Goal: Task Accomplishment & Management: Use online tool/utility

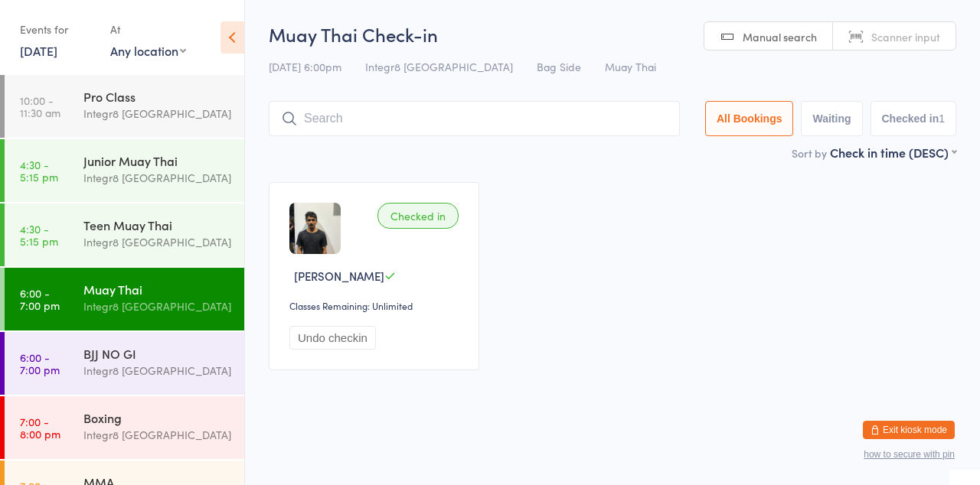
click at [491, 135] on input "search" at bounding box center [474, 118] width 411 height 35
type input "[PERSON_NAME]"
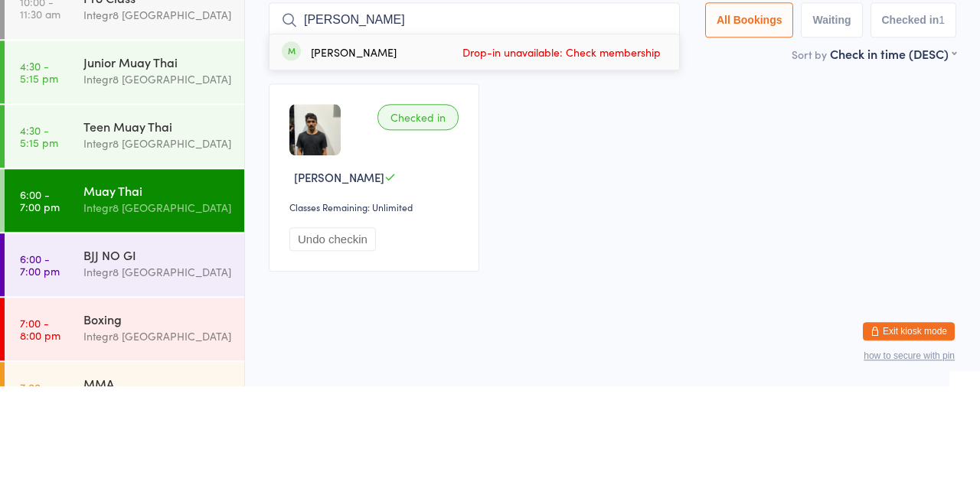
click at [163, 358] on div "BJJ NO GI" at bounding box center [157, 353] width 148 height 17
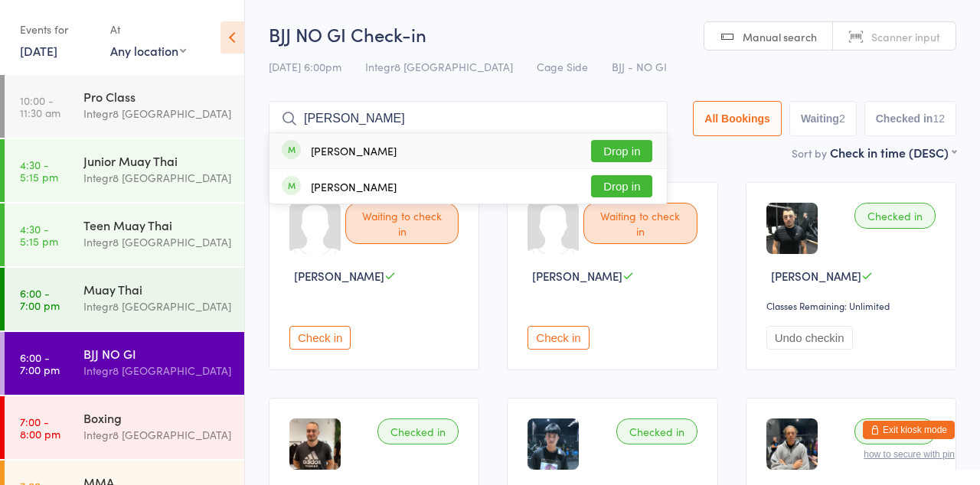
type input "[PERSON_NAME]"
click at [626, 155] on button "Drop in" at bounding box center [621, 151] width 61 height 22
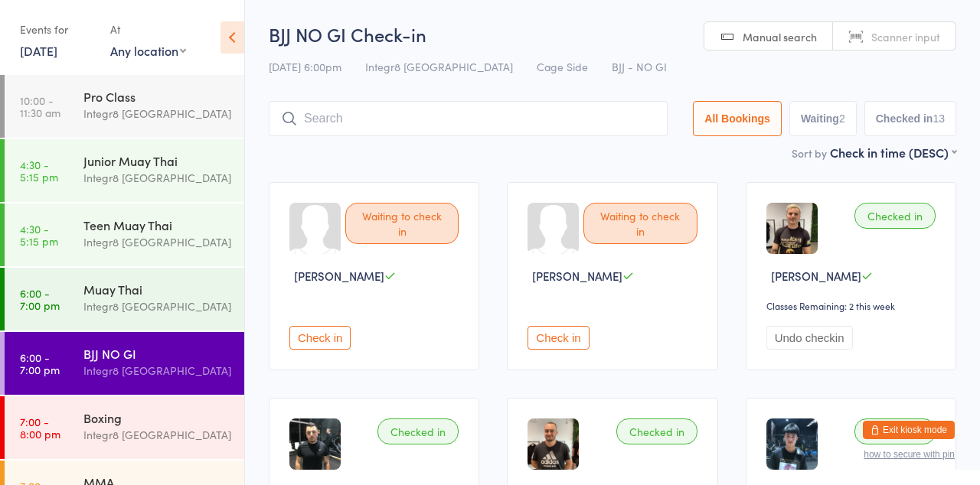
click at [305, 125] on input "search" at bounding box center [468, 118] width 399 height 35
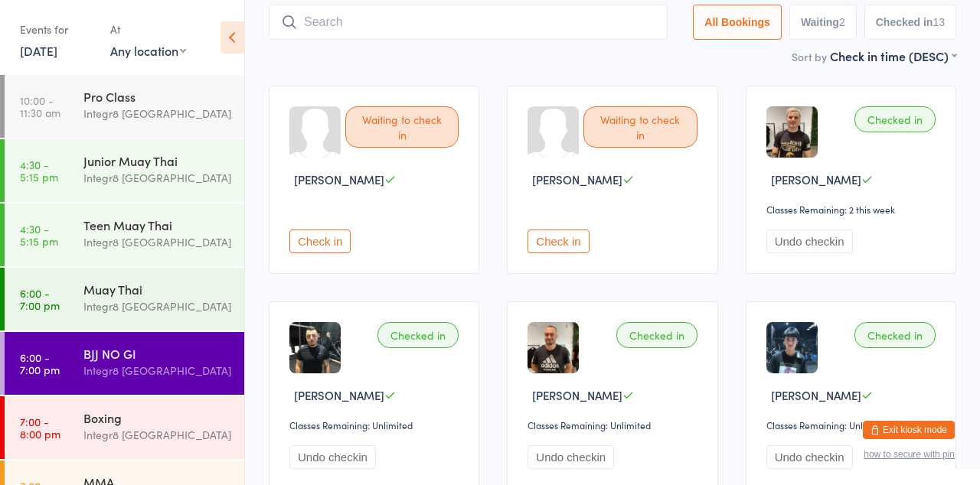
scroll to position [101, 0]
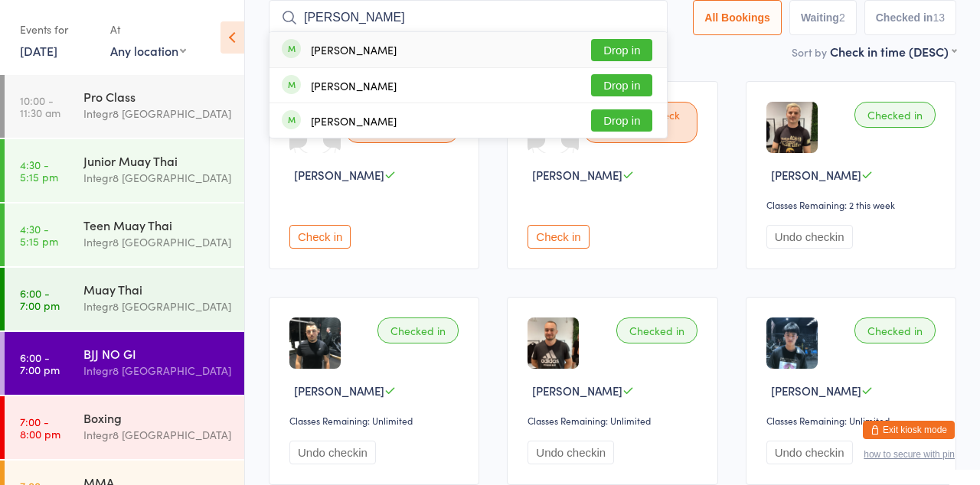
type input "[PERSON_NAME]"
click at [375, 44] on div "[PERSON_NAME]" at bounding box center [354, 50] width 86 height 12
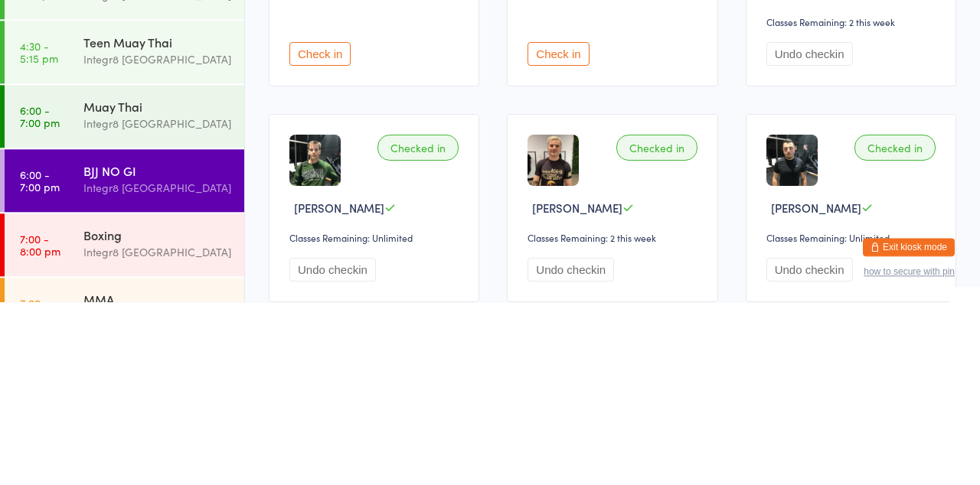
click at [110, 367] on div "Integr8 [GEOGRAPHIC_DATA]" at bounding box center [157, 371] width 148 height 18
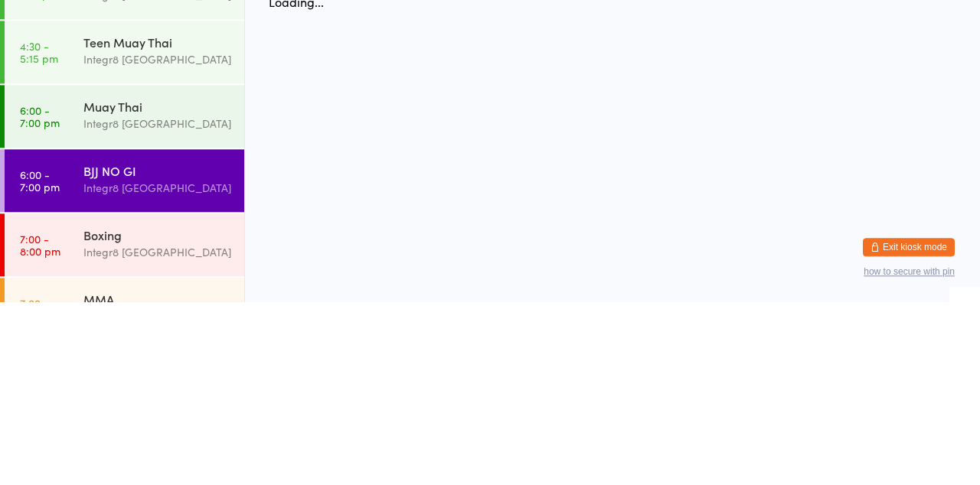
scroll to position [0, 0]
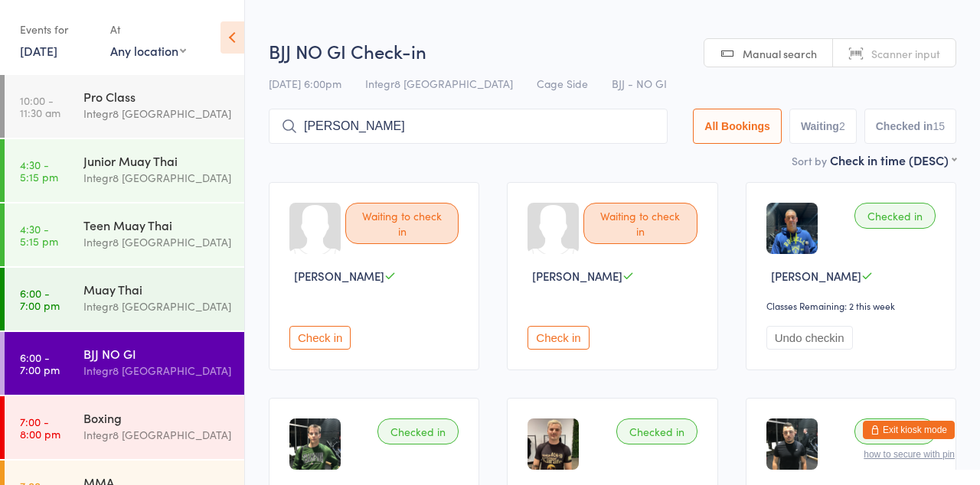
type input "[PERSON_NAME]"
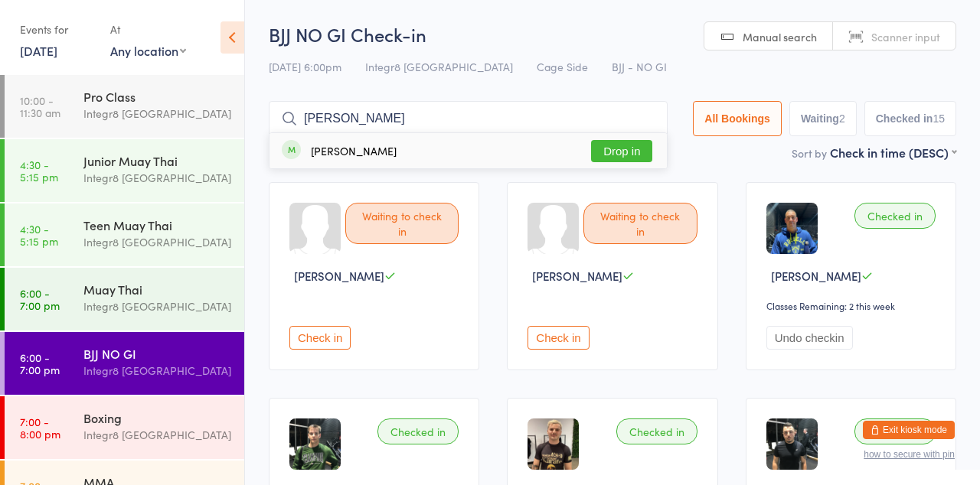
click at [630, 156] on button "Drop in" at bounding box center [621, 151] width 61 height 22
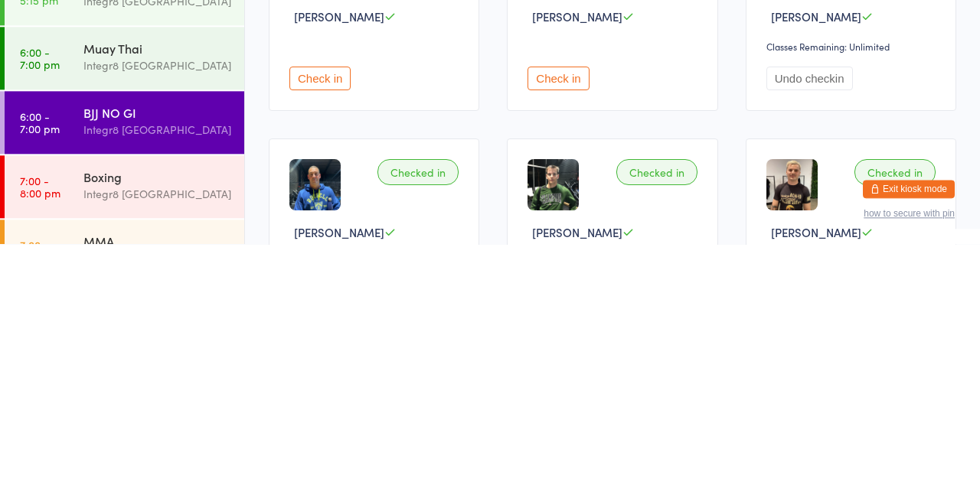
scroll to position [18, 0]
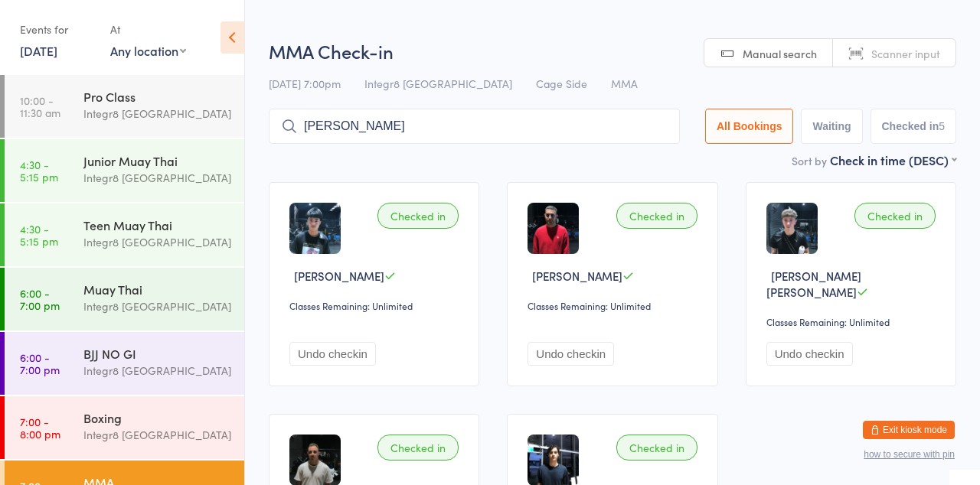
type input "[PERSON_NAME]"
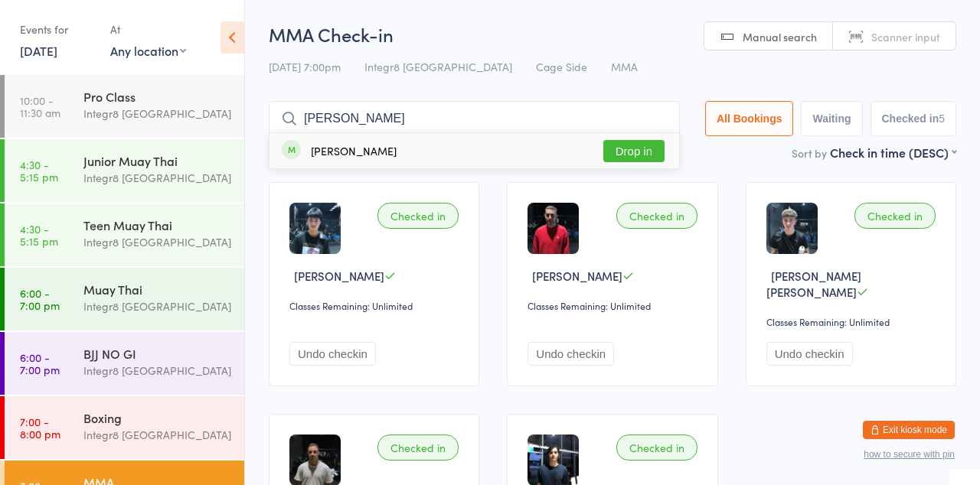
click at [648, 158] on button "Drop in" at bounding box center [633, 151] width 61 height 22
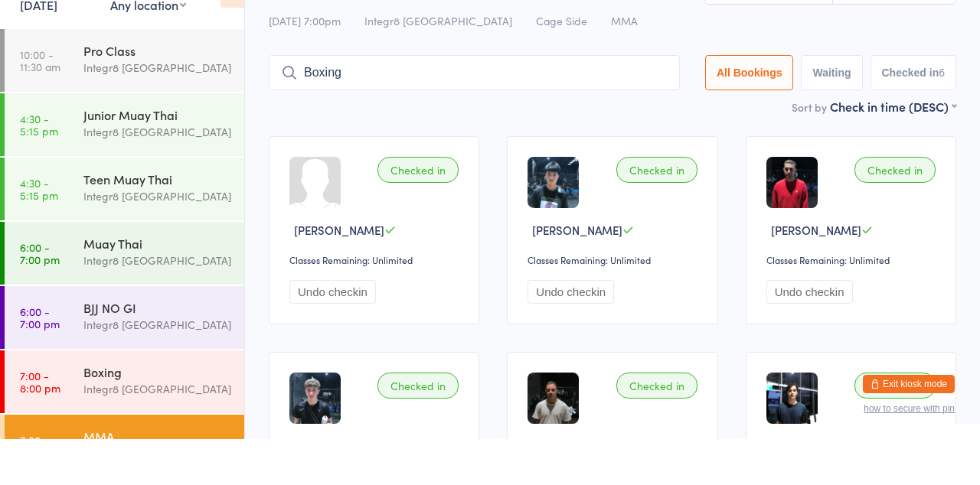
type input "Boxing"
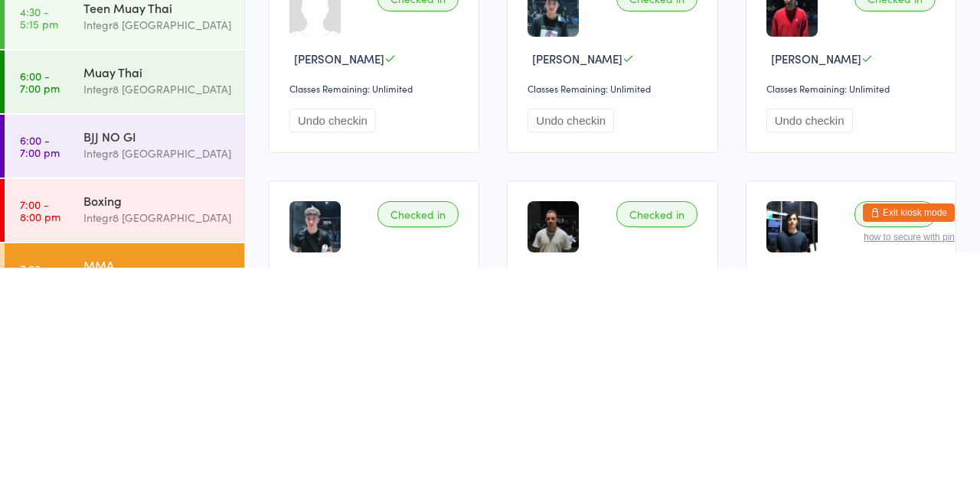
click at [152, 421] on div "Boxing" at bounding box center [157, 418] width 148 height 17
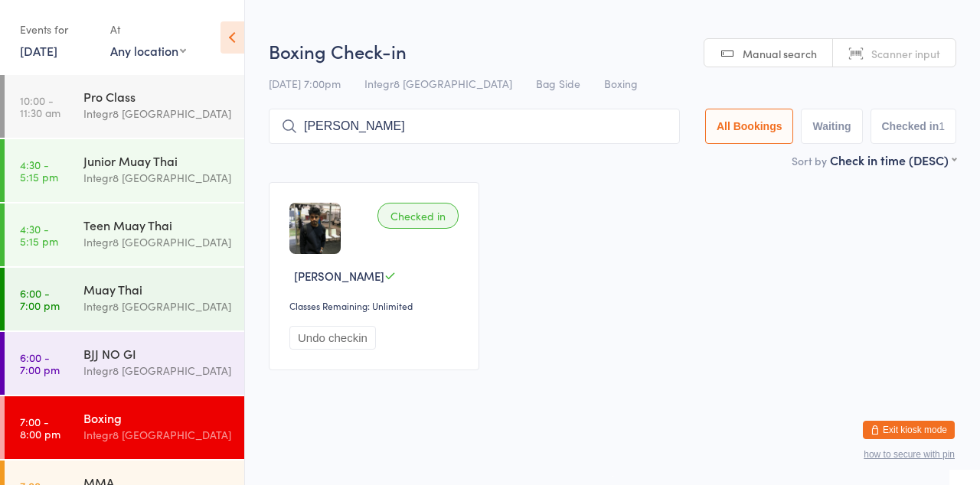
type input "[PERSON_NAME]"
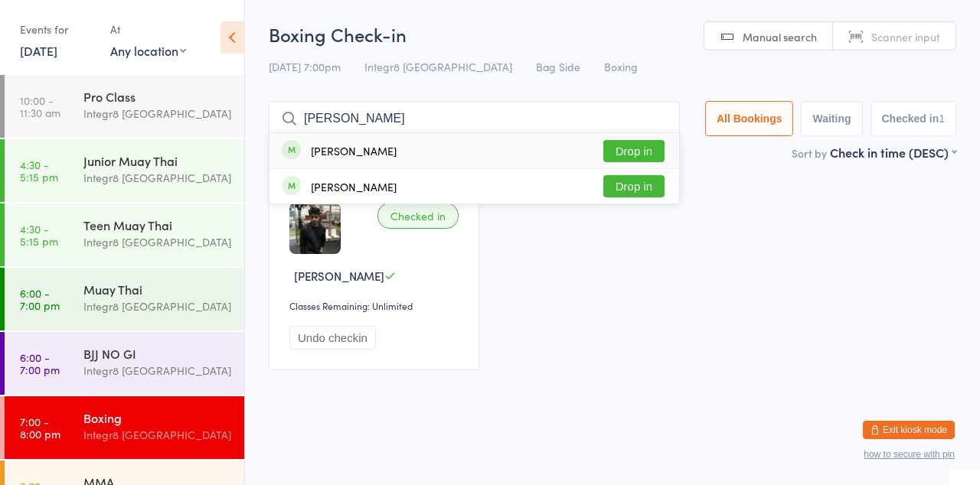
click at [631, 156] on button "Drop in" at bounding box center [633, 151] width 61 height 22
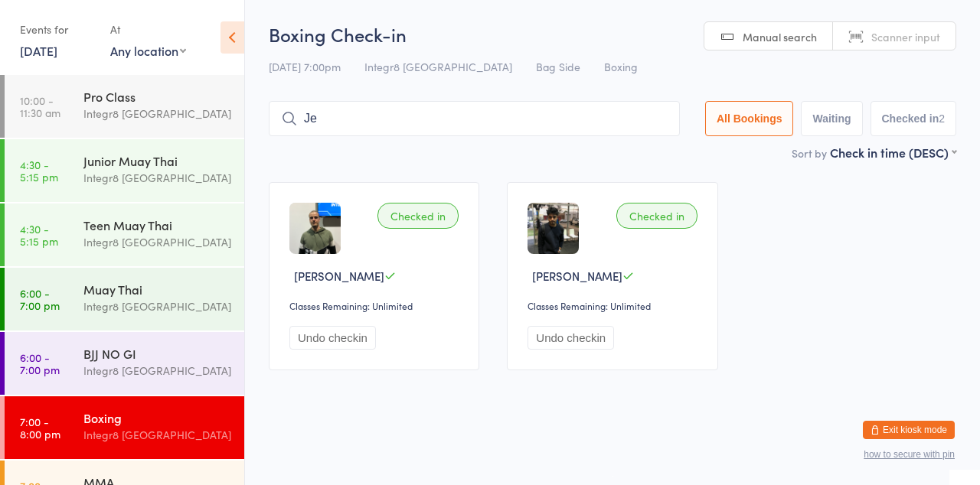
type input "J"
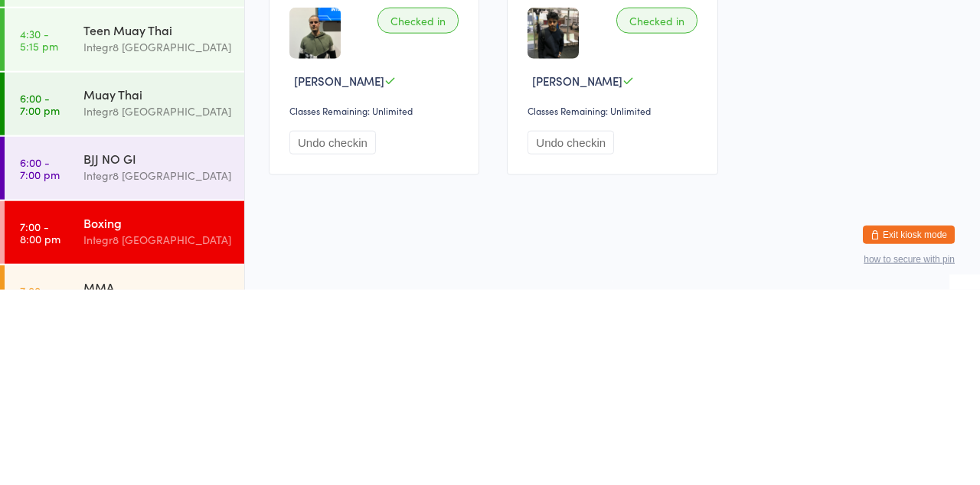
click at [144, 374] on div "Integr8 [GEOGRAPHIC_DATA]" at bounding box center [157, 371] width 148 height 18
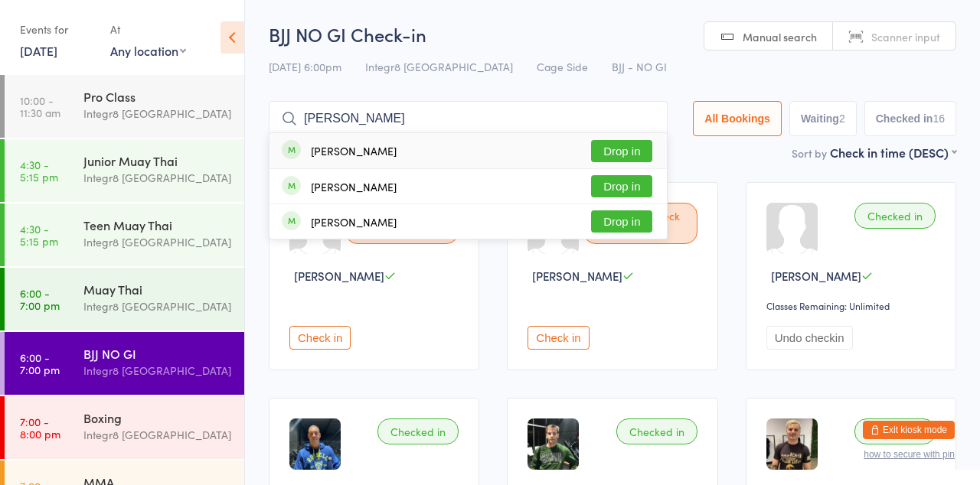
type input "[PERSON_NAME]"
click at [640, 188] on button "Drop in" at bounding box center [621, 186] width 61 height 22
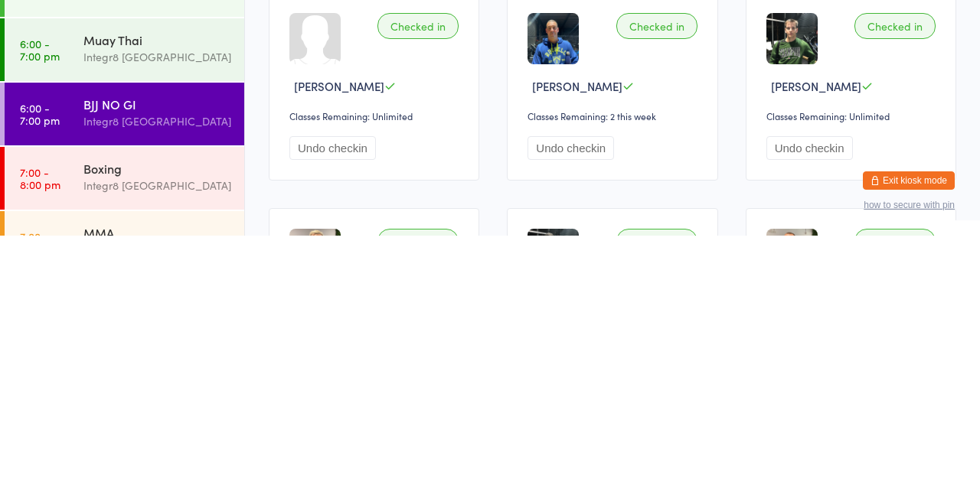
scroll to position [159, 0]
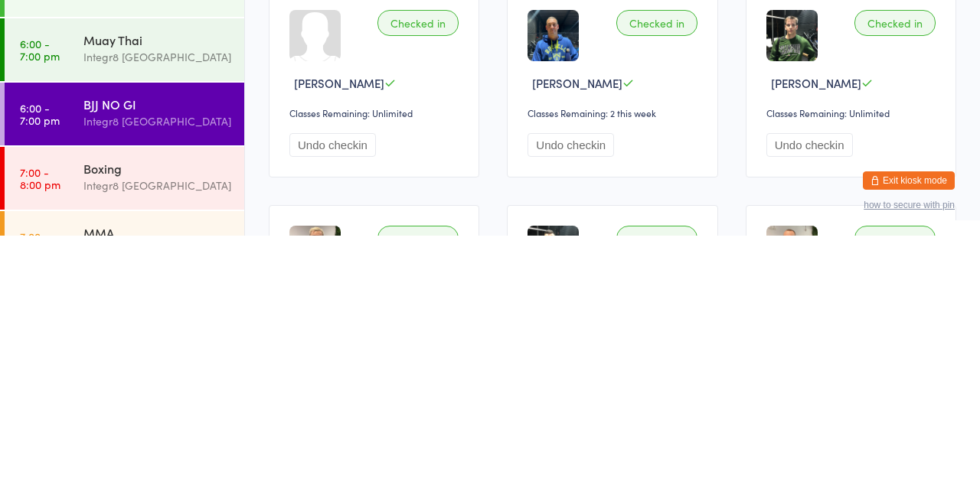
click at [88, 485] on div "MMA" at bounding box center [157, 482] width 148 height 17
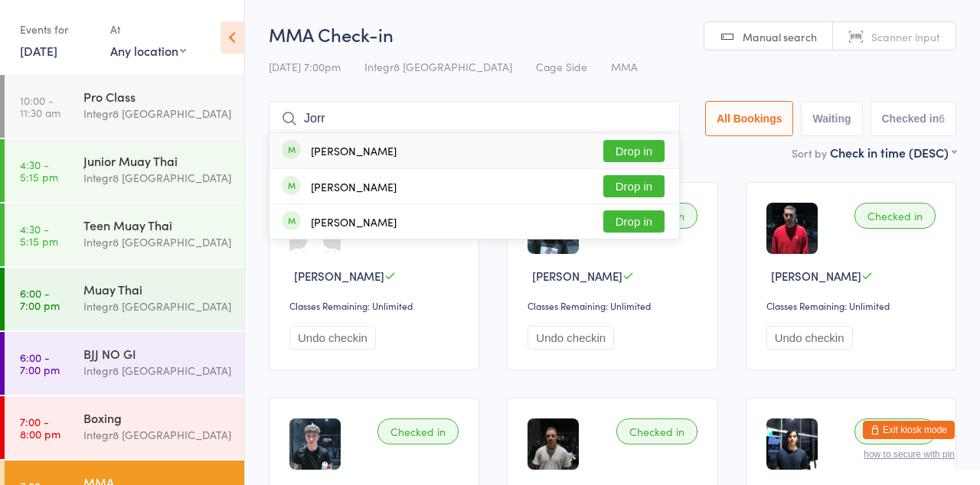
type input "Jorr"
click at [634, 153] on button "Drop in" at bounding box center [633, 151] width 61 height 22
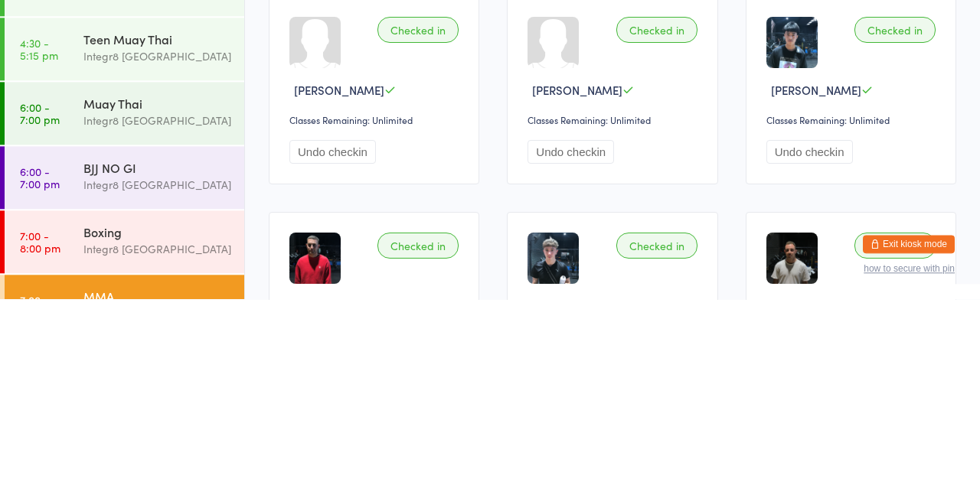
click at [106, 441] on div "Integr8 [GEOGRAPHIC_DATA]" at bounding box center [157, 435] width 148 height 18
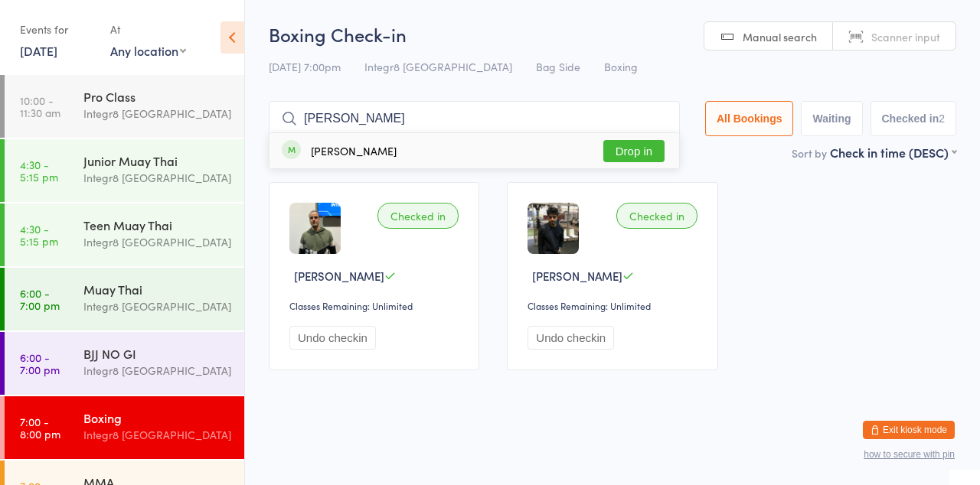
type input "[PERSON_NAME]"
click at [640, 150] on button "Drop in" at bounding box center [633, 151] width 61 height 22
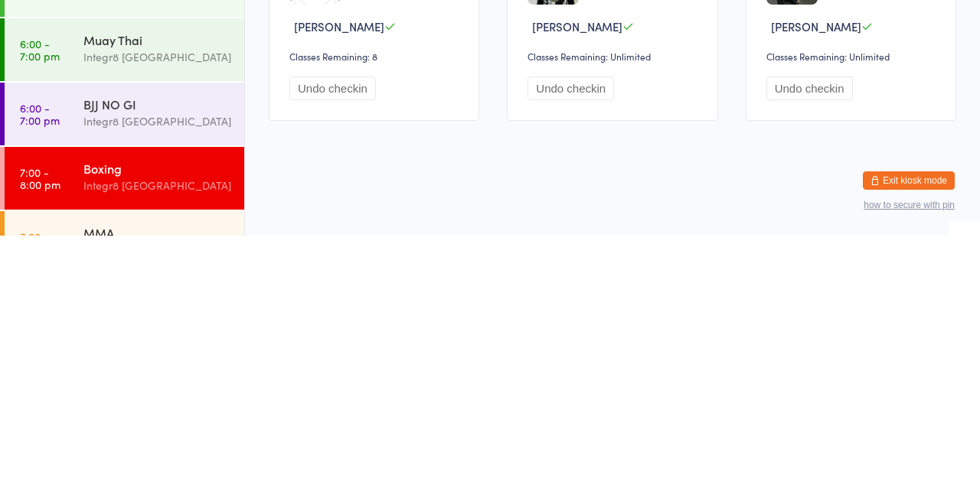
click at [139, 485] on ul "10:00 - 11:30 am Pro Class Integr8 [GEOGRAPHIC_DATA] 4:30 - 5:15 pm Junior Muay…" at bounding box center [122, 280] width 244 height 410
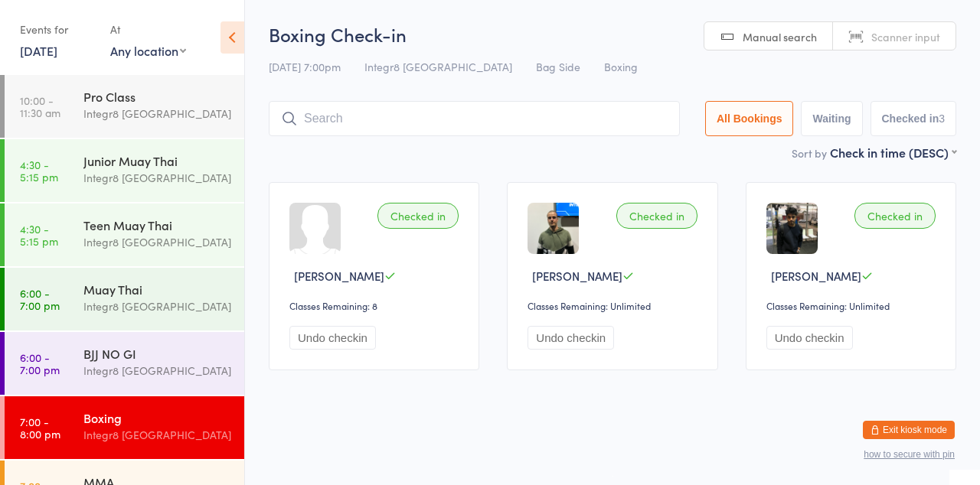
click at [132, 485] on div "MMA" at bounding box center [157, 482] width 148 height 17
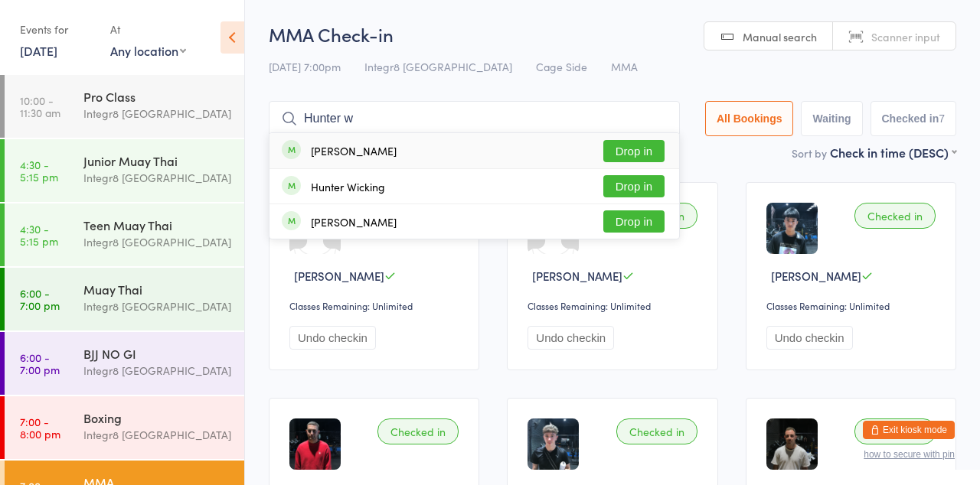
type input "Hunter w"
click at [337, 196] on div "Hunter Wicking Drop in" at bounding box center [474, 186] width 410 height 34
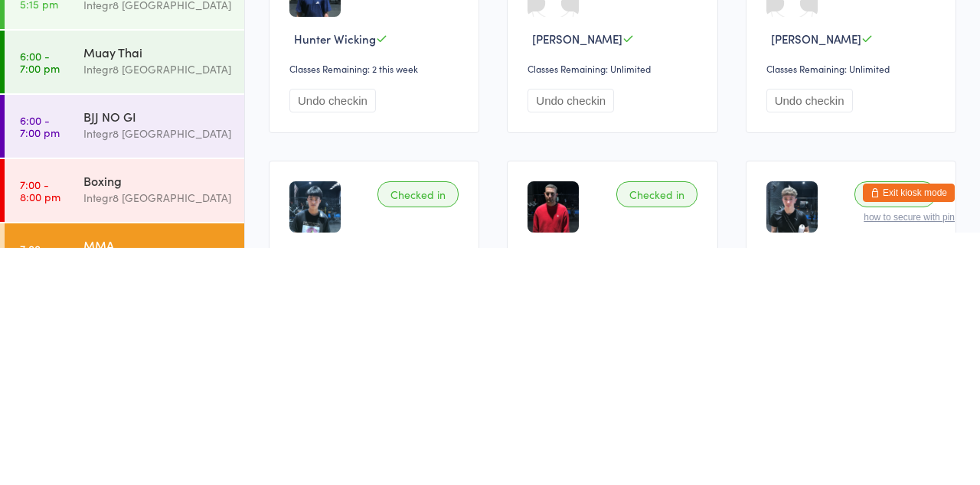
click at [152, 445] on div "Boxing Integr8 [GEOGRAPHIC_DATA]" at bounding box center [163, 426] width 161 height 60
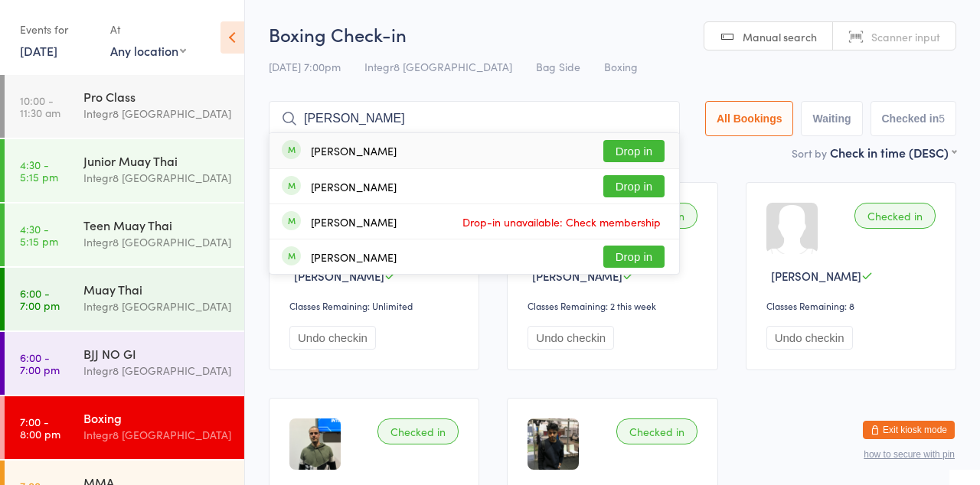
type input "[PERSON_NAME]"
click at [644, 153] on button "Drop in" at bounding box center [633, 151] width 61 height 22
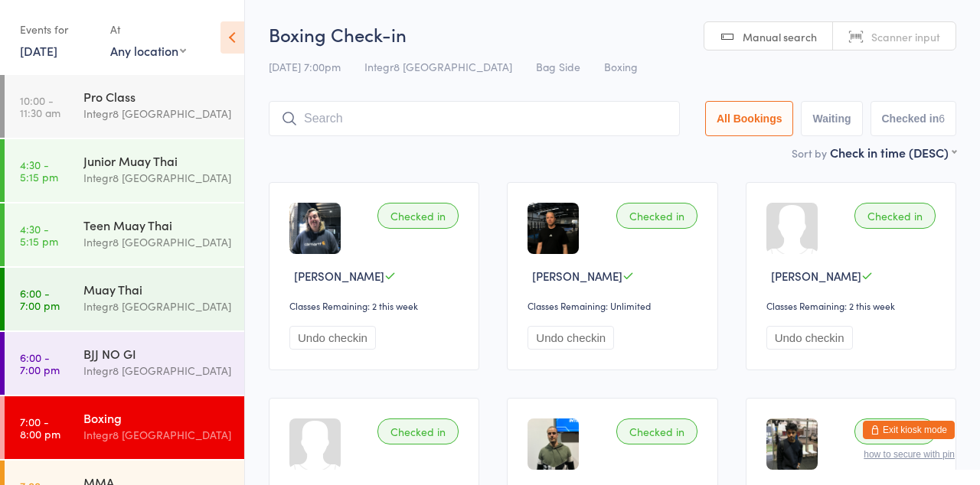
click at [445, 119] on input "search" at bounding box center [474, 118] width 411 height 35
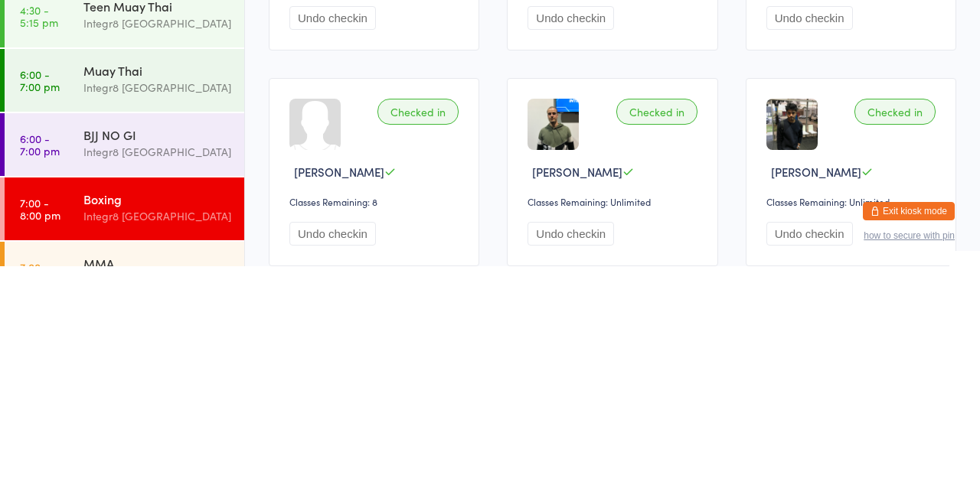
scroll to position [135, 0]
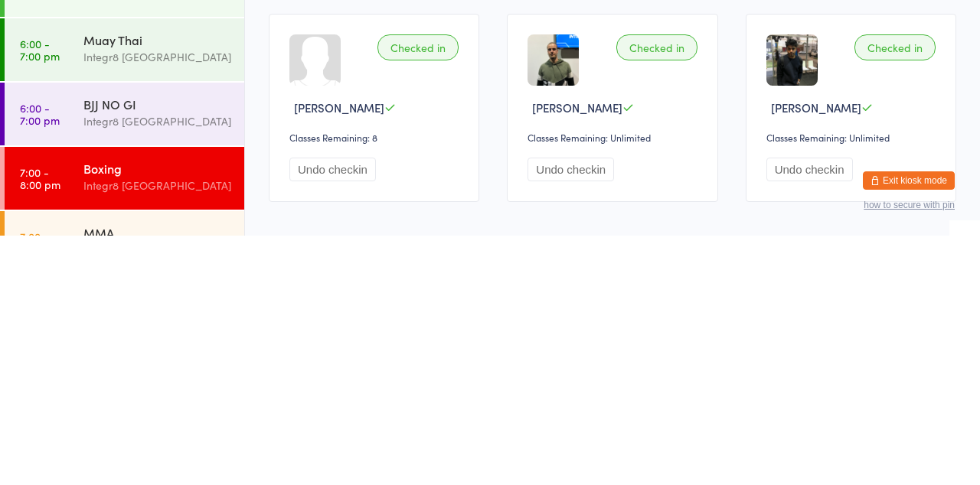
click at [139, 441] on div "Integr8 [GEOGRAPHIC_DATA]" at bounding box center [157, 435] width 148 height 18
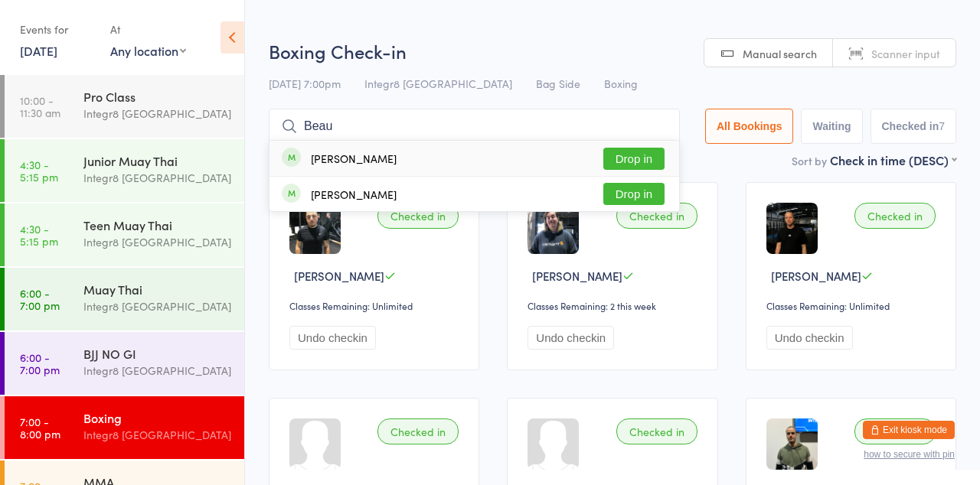
type input "Beau"
click at [643, 163] on button "Drop in" at bounding box center [633, 159] width 61 height 22
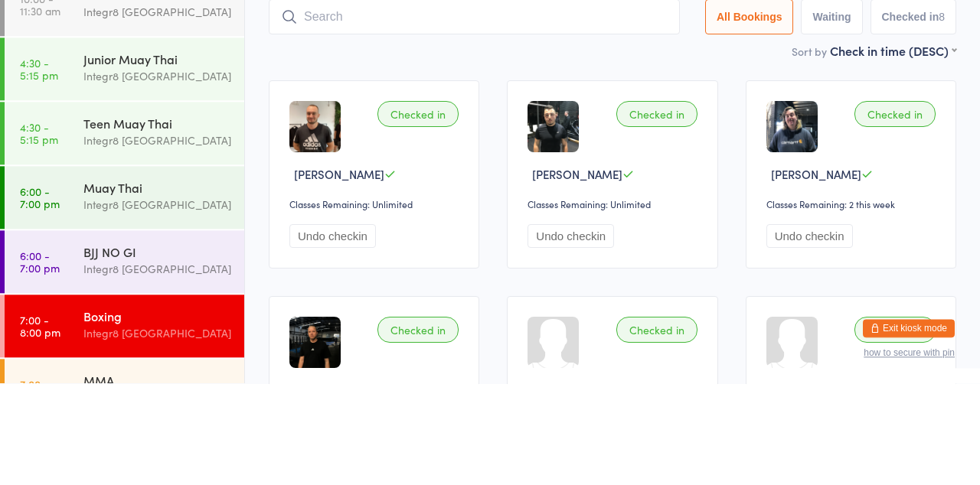
click at [151, 306] on div "Integr8 [GEOGRAPHIC_DATA]" at bounding box center [157, 307] width 148 height 18
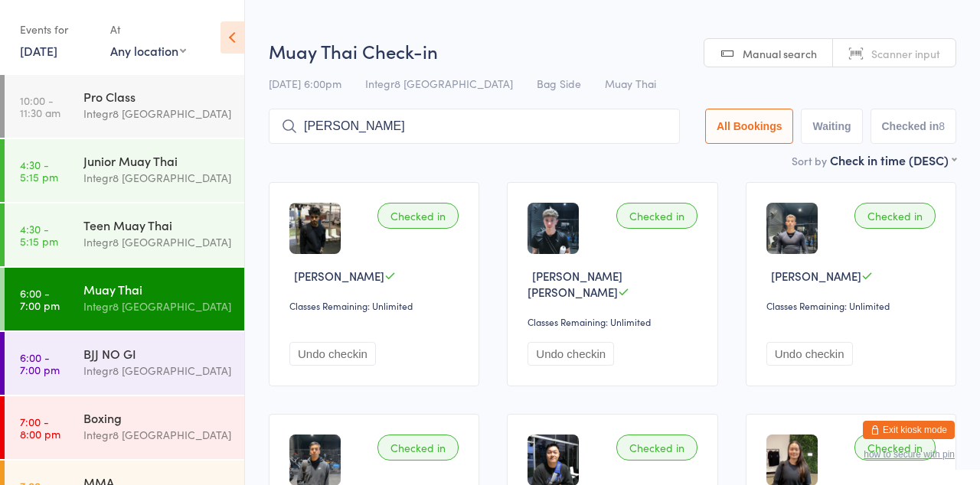
type input "[PERSON_NAME]"
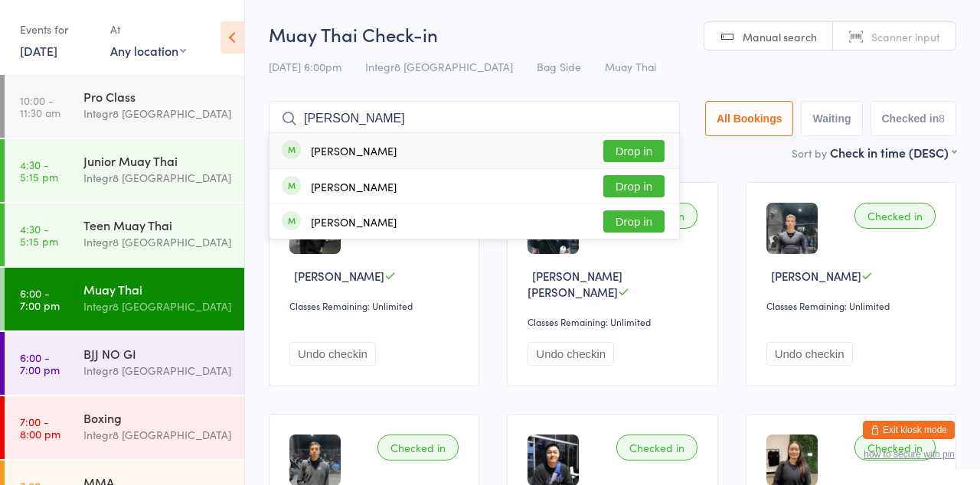
click at [651, 155] on button "Drop in" at bounding box center [633, 151] width 61 height 22
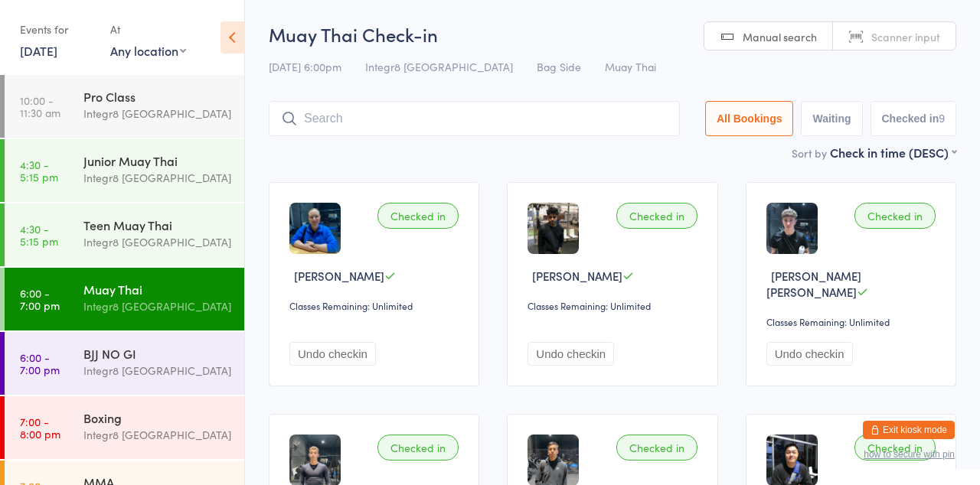
click at [675, 162] on main "Muay Thai Check-in [DATE] 6:00pm Integr8 Cheltenham Bag Side Muay Thai Manual s…" at bounding box center [612, 426] width 687 height 811
